Goal: Navigation & Orientation: Understand site structure

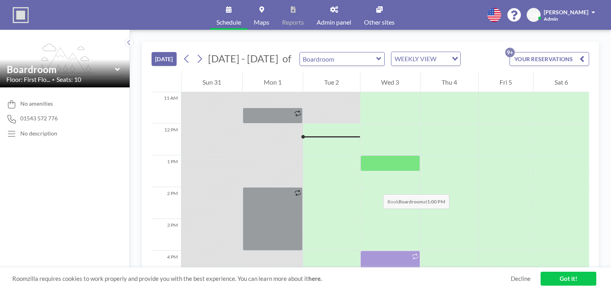
scroll to position [326, 0]
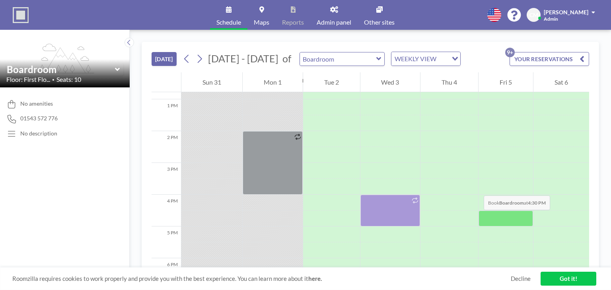
scroll to position [406, 0]
click at [555, 275] on link "Got it!" at bounding box center [568, 279] width 56 height 14
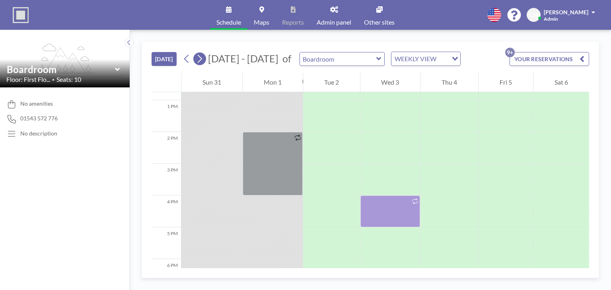
click at [205, 56] on button at bounding box center [199, 58] width 13 height 13
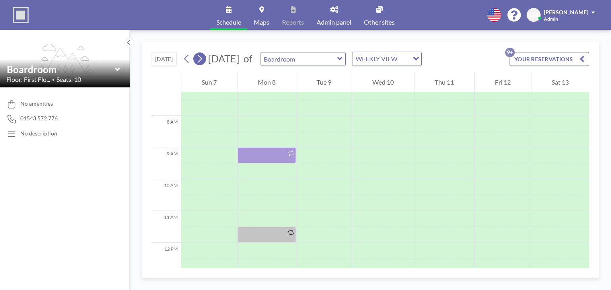
scroll to position [239, 0]
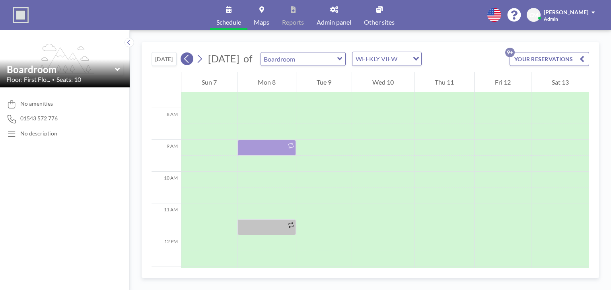
click at [186, 59] on icon at bounding box center [186, 59] width 4 height 8
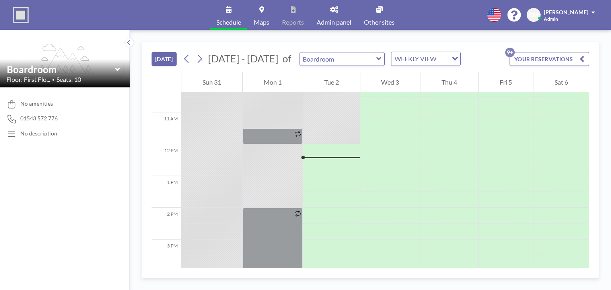
scroll to position [366, 0]
